Goal: Transaction & Acquisition: Purchase product/service

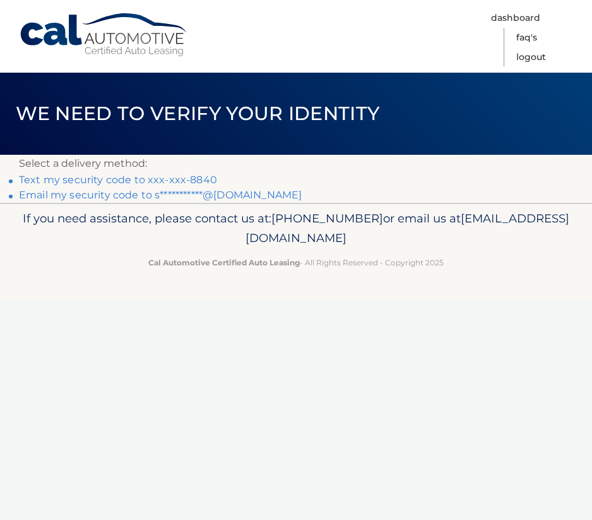
click at [204, 196] on link "**********" at bounding box center [160, 195] width 283 height 12
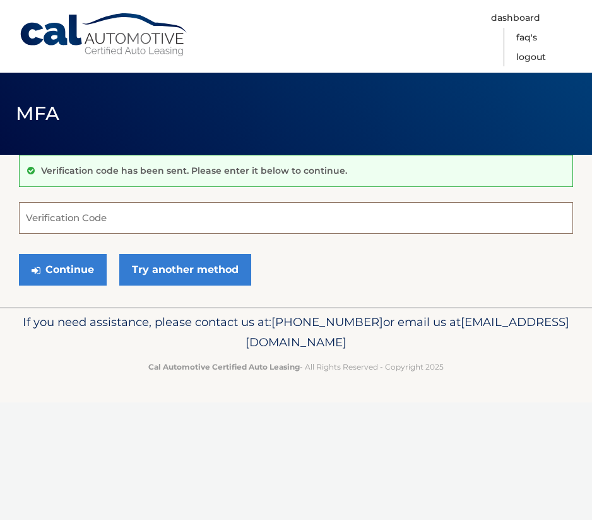
paste input "155372"
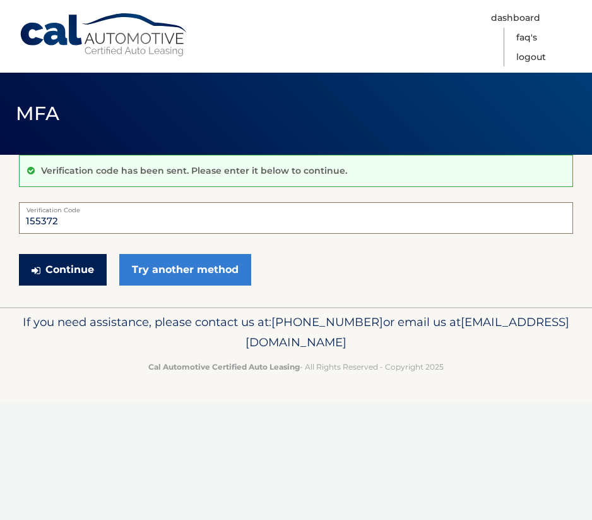
type input "155372"
click at [71, 277] on button "Continue" at bounding box center [63, 270] width 88 height 32
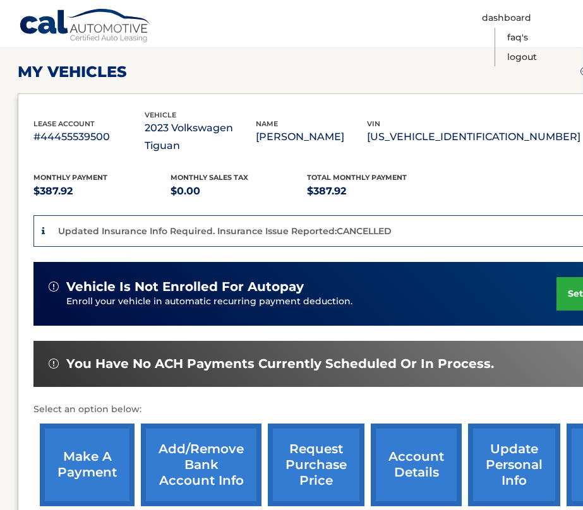
scroll to position [191, 1]
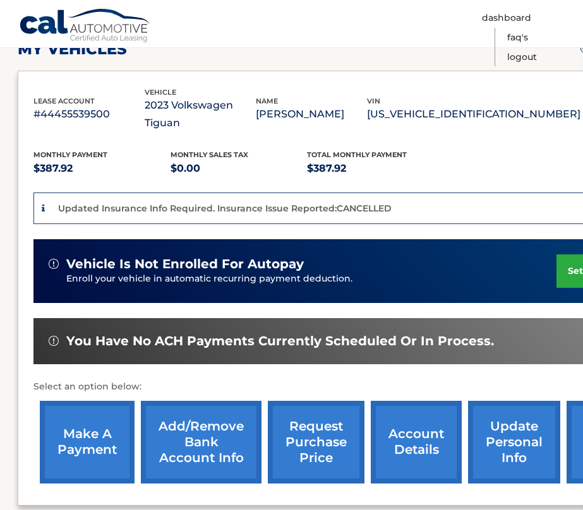
click at [88, 424] on link "make a payment" at bounding box center [87, 442] width 95 height 83
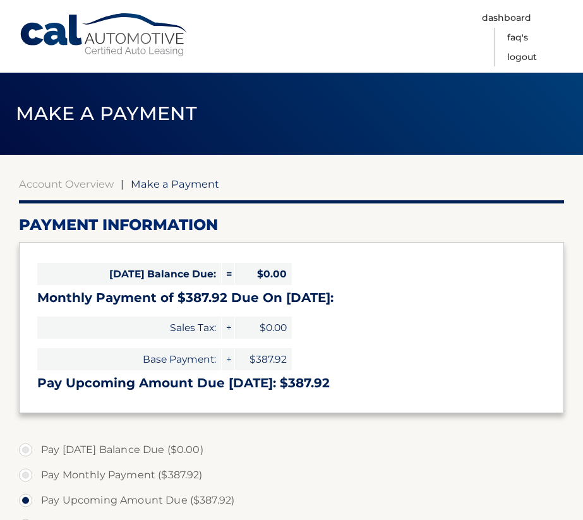
select select "NjRjMTY5MWItYmY1Yi00YjVlLWExYTAtMDJkMTk2ZTBiNmY4"
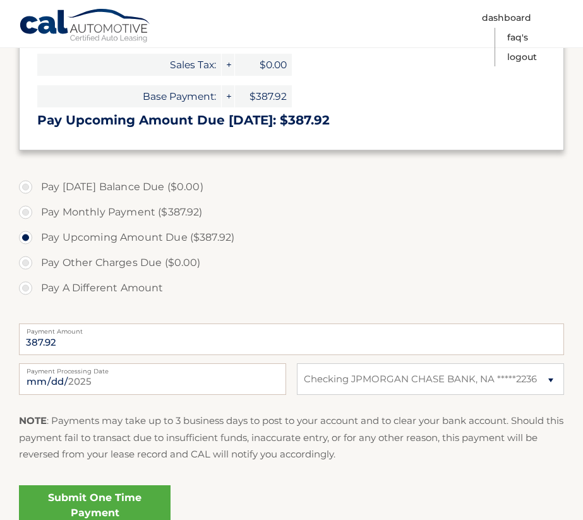
scroll to position [287, 0]
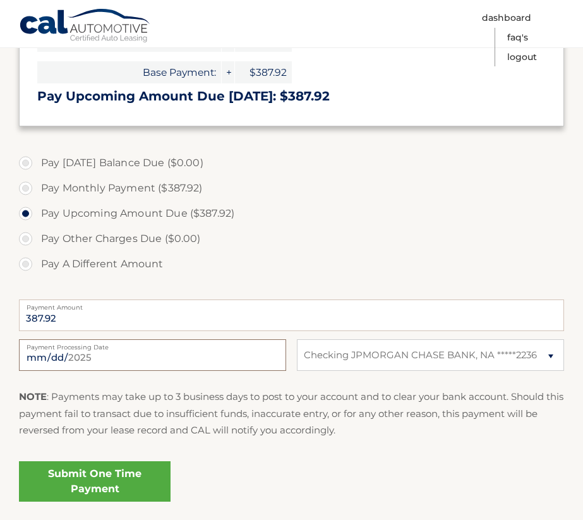
click at [124, 366] on input "2025-08-19" at bounding box center [152, 355] width 267 height 32
type input "2025-08-25"
click at [197, 413] on p "NOTE : Payments may take up to 3 business days to post to your account and to c…" at bounding box center [291, 413] width 545 height 50
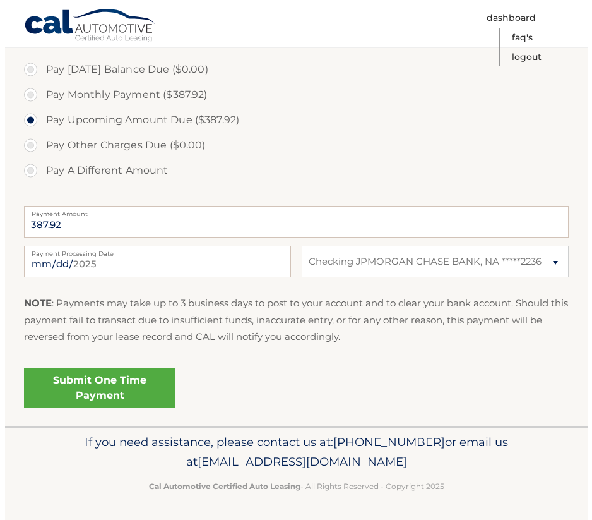
scroll to position [380, 0]
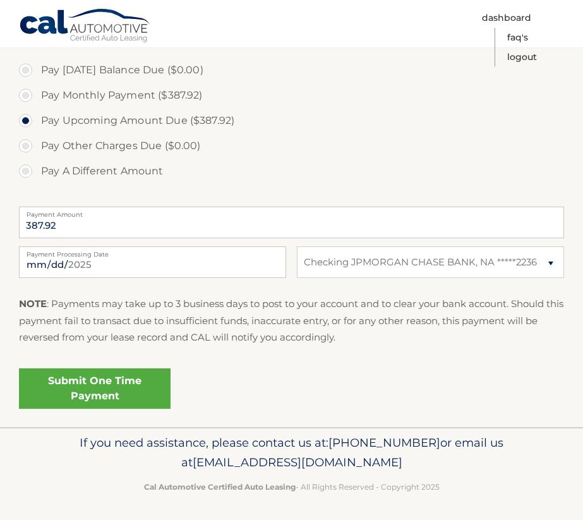
click at [123, 391] on link "Submit One Time Payment" at bounding box center [95, 388] width 152 height 40
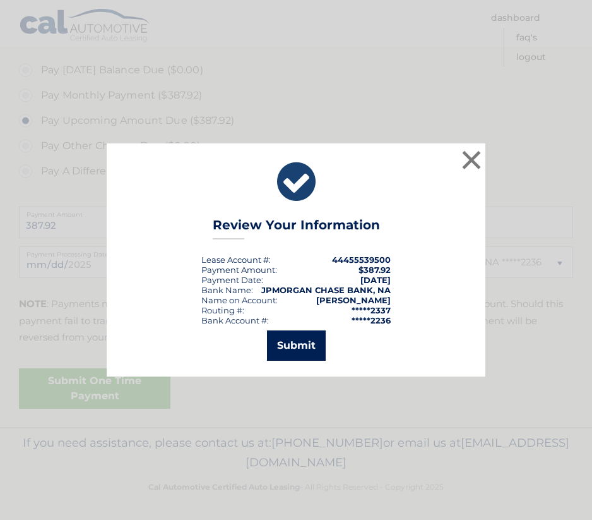
click at [306, 351] on button "Submit" at bounding box center [296, 345] width 59 height 30
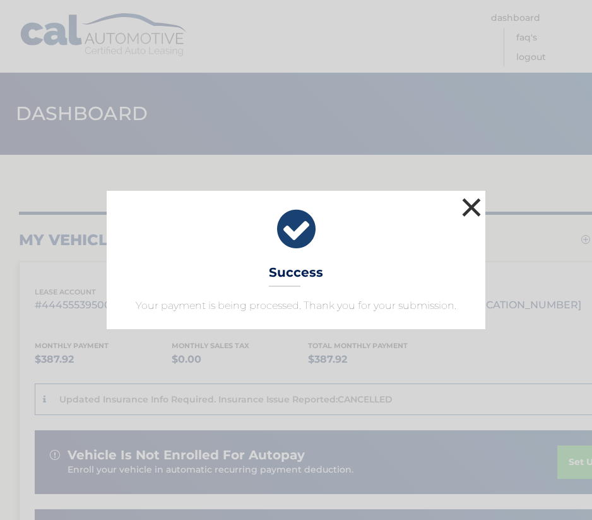
click at [470, 203] on button "×" at bounding box center [471, 207] width 25 height 25
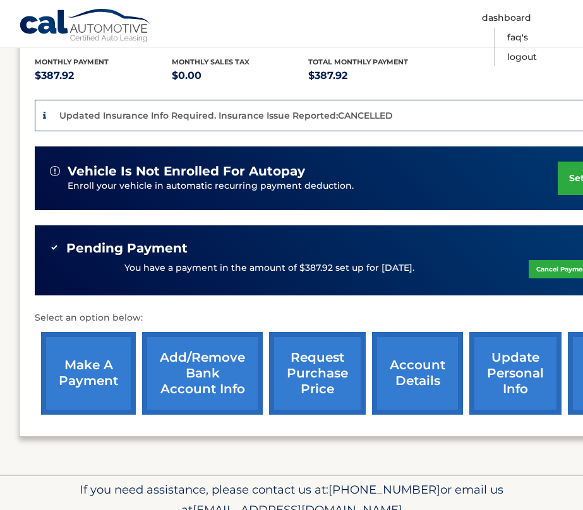
scroll to position [322, 0]
